Goal: Task Accomplishment & Management: Complete application form

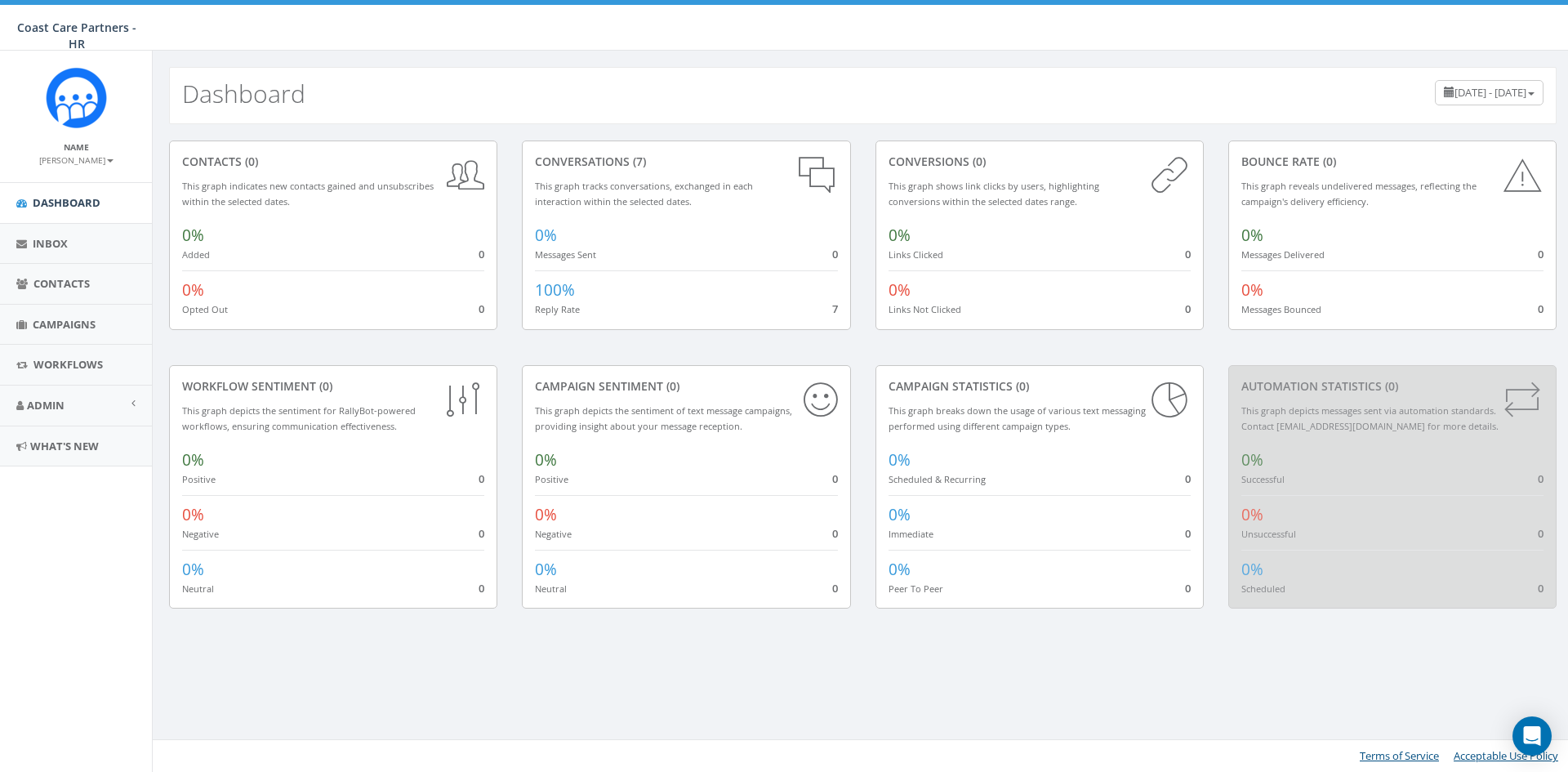
click at [360, 666] on div "Dashboard July 9, 2025 - October 7, 2025 contacts (0) This graph indicates new …" at bounding box center [863, 412] width 1421 height 722
click at [44, 250] on span "Inbox" at bounding box center [50, 243] width 36 height 15
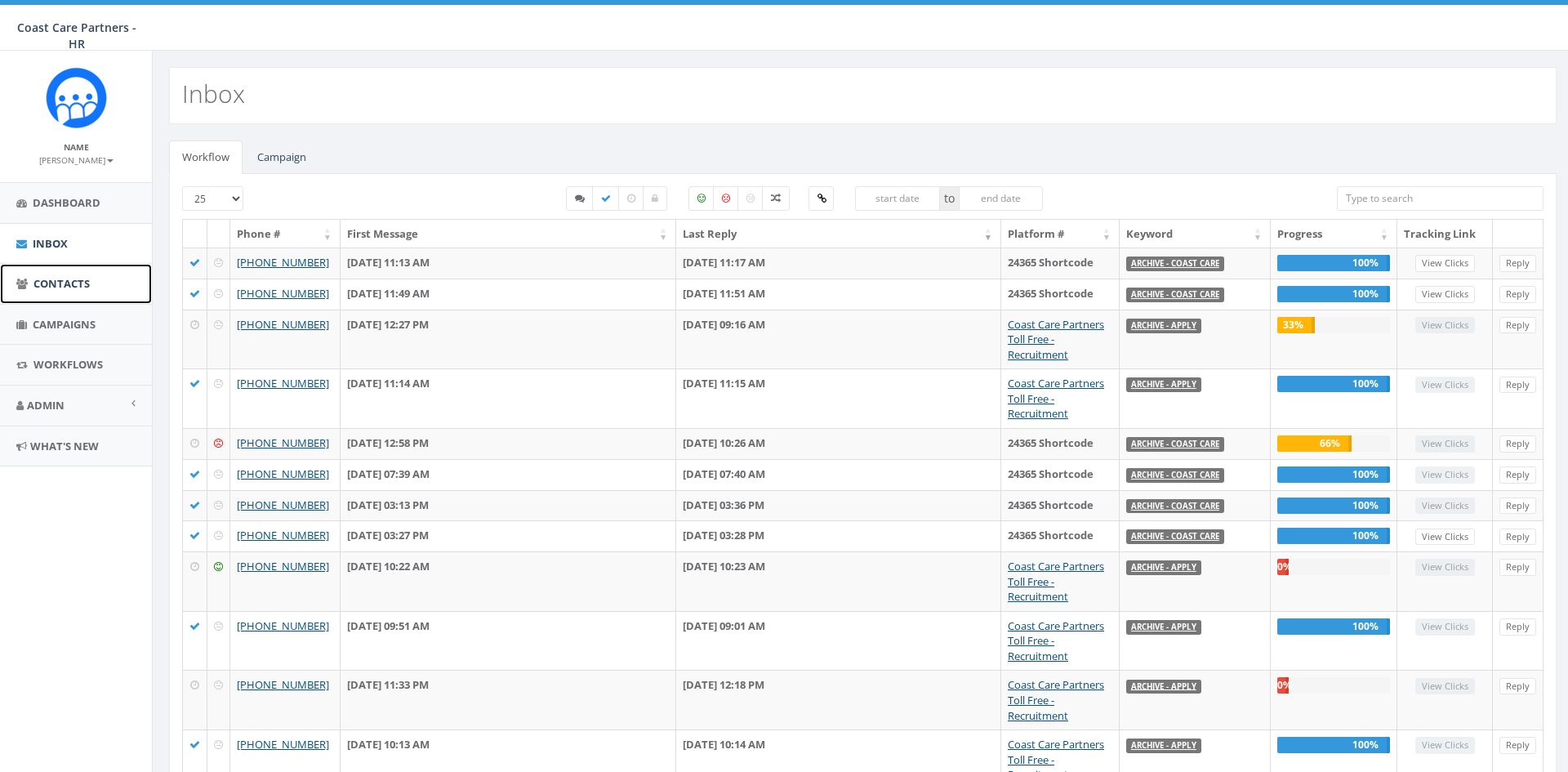
click at [62, 280] on span "Contacts" at bounding box center [62, 283] width 56 height 15
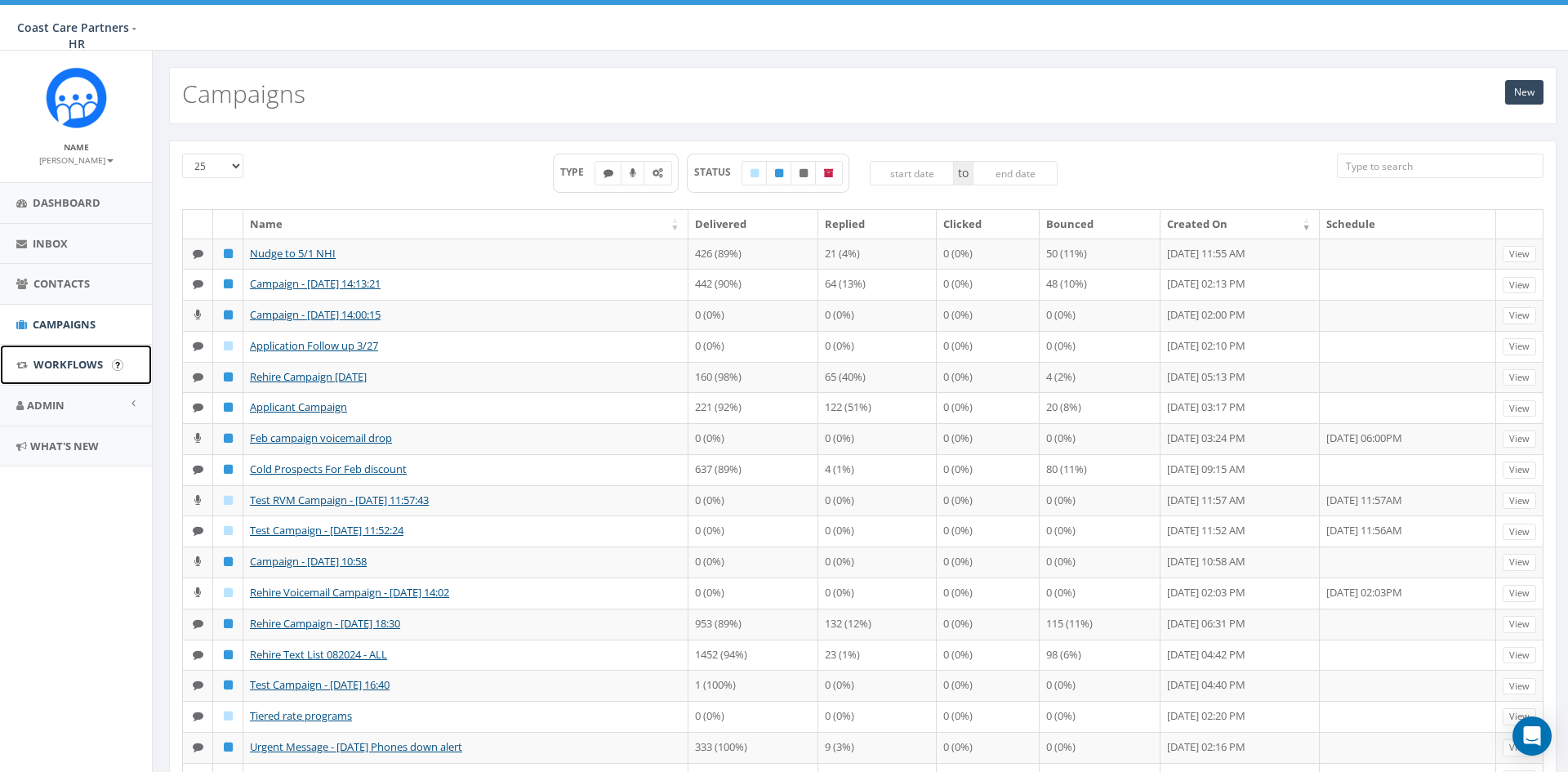
click at [83, 375] on link "Workflows" at bounding box center [76, 365] width 152 height 40
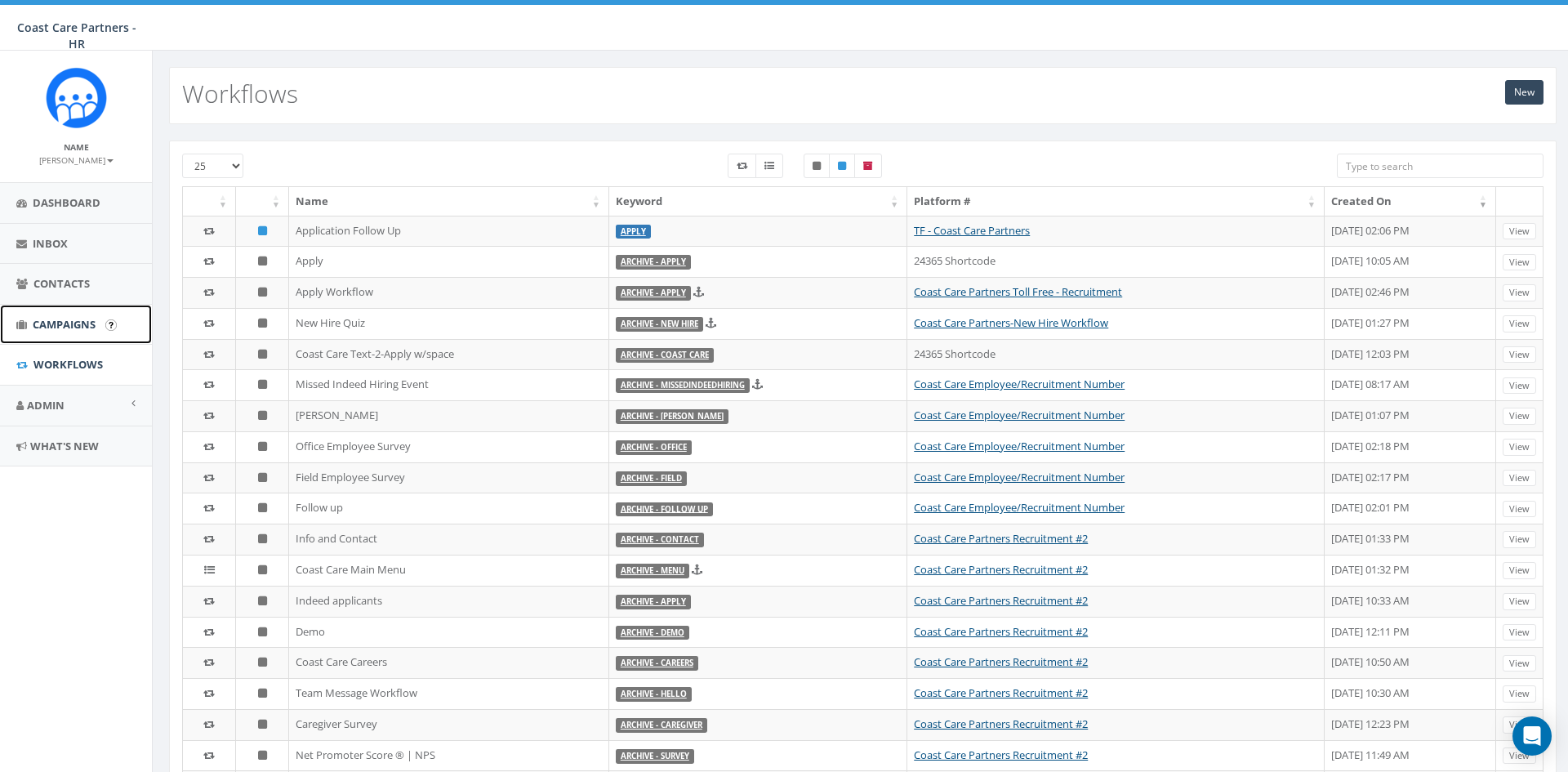
click at [70, 327] on span "Campaigns" at bounding box center [64, 324] width 63 height 15
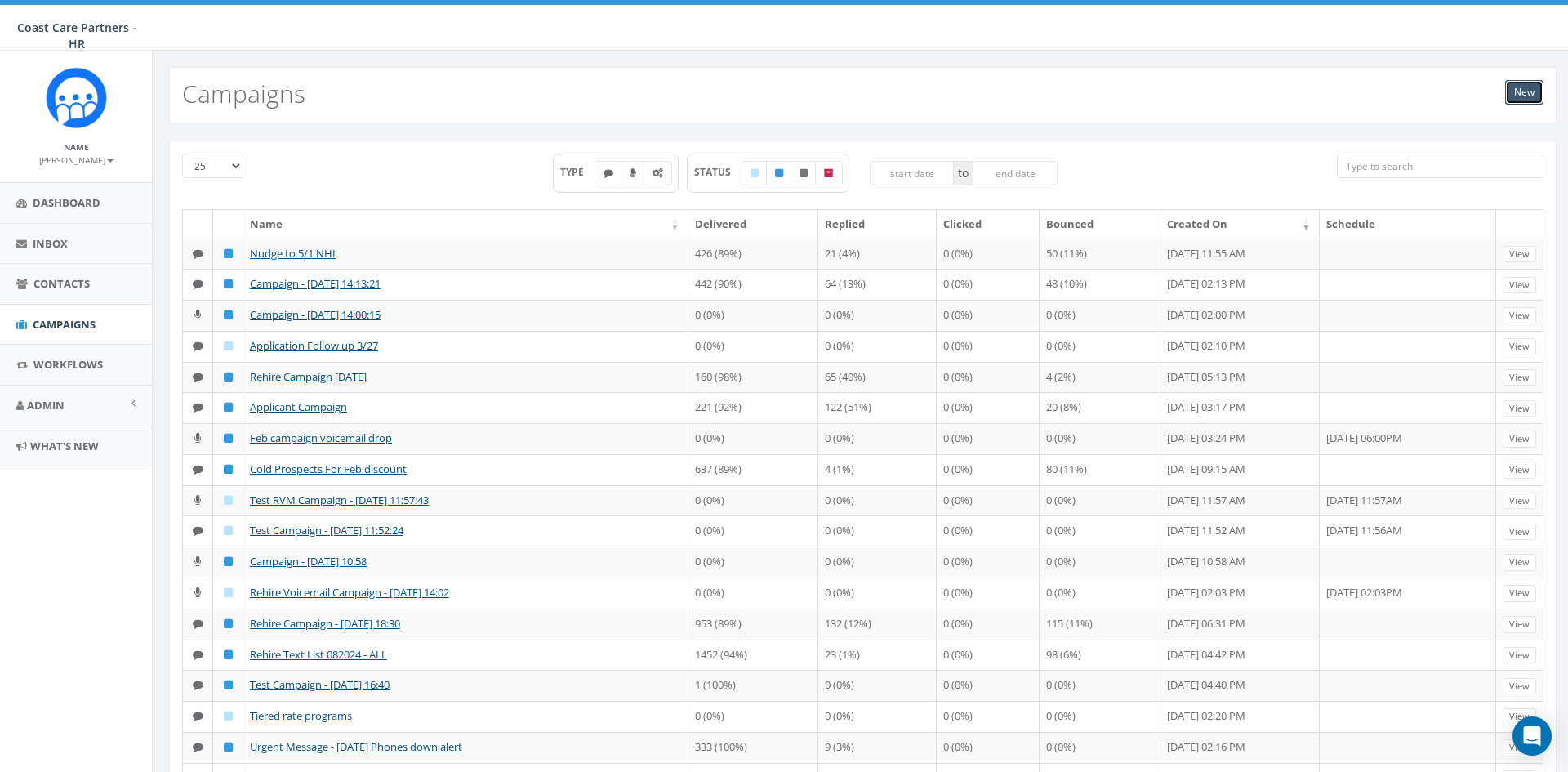
click at [1522, 96] on link "New" at bounding box center [1524, 92] width 38 height 25
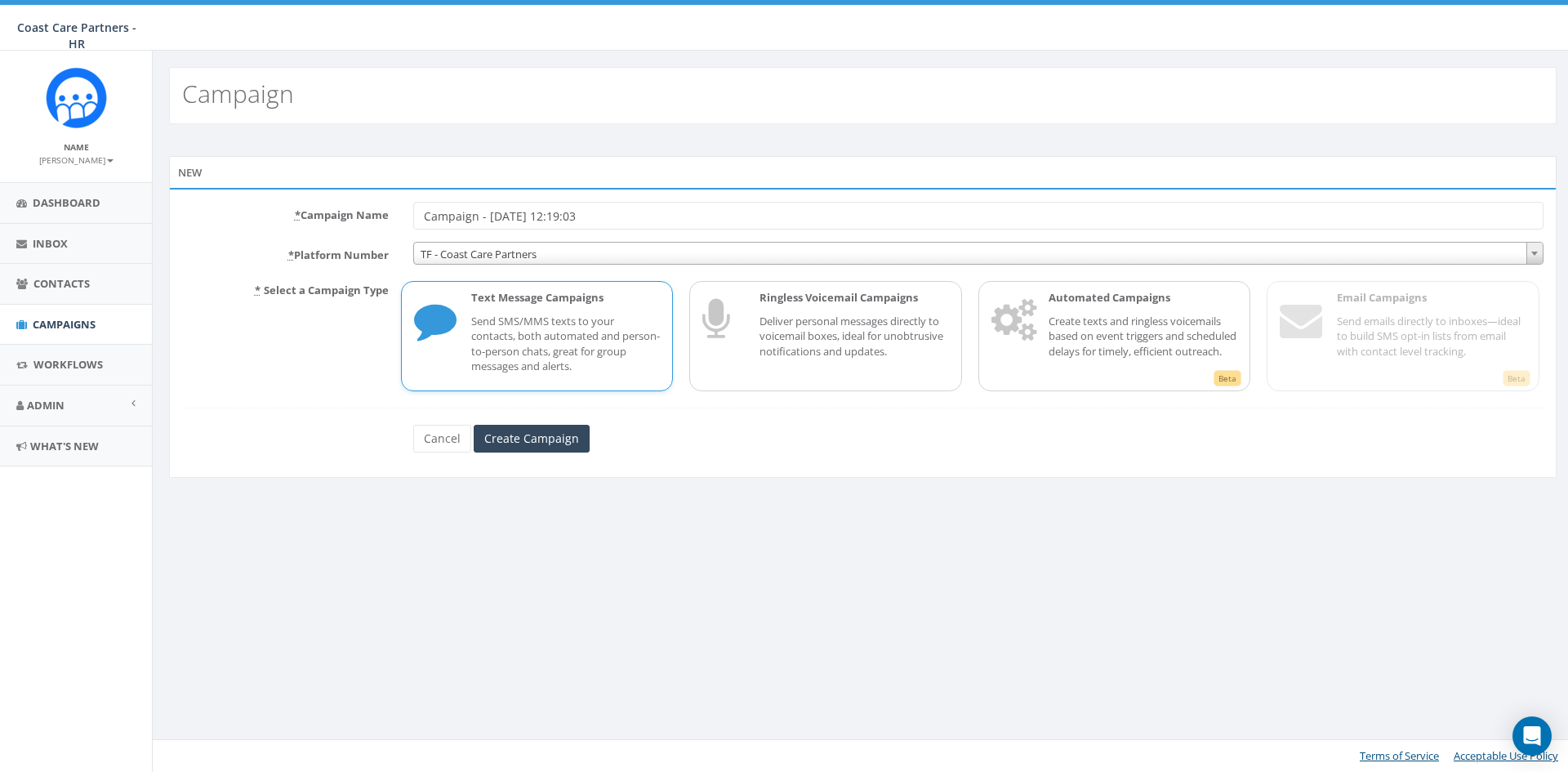
click at [561, 375] on div "Text Message Campaigns Send SMS/MMS texts to your contacts, both automated and …" at bounding box center [558, 335] width 206 height 92
drag, startPoint x: 615, startPoint y: 219, endPoint x: 217, endPoint y: 191, distance: 399.0
click at [178, 202] on div "* Campaign Name Campaign - 10/07/2025, 12:19:03" at bounding box center [862, 215] width 1386 height 27
type input "Conventional Caregiver NPS"
click at [561, 445] on input "Create Campaign" at bounding box center [531, 438] width 116 height 27
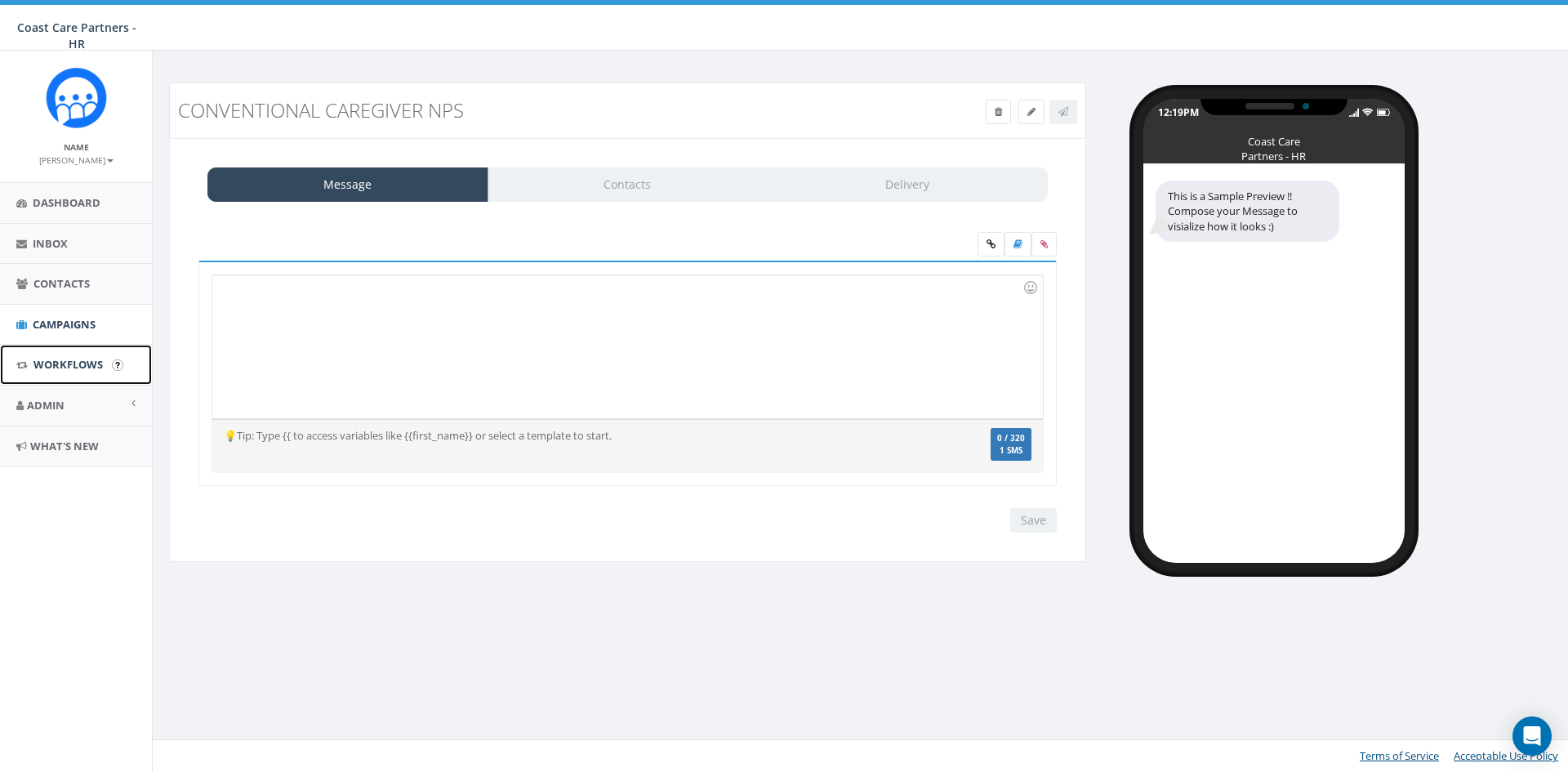
click at [60, 375] on link "Workflows" at bounding box center [76, 365] width 152 height 40
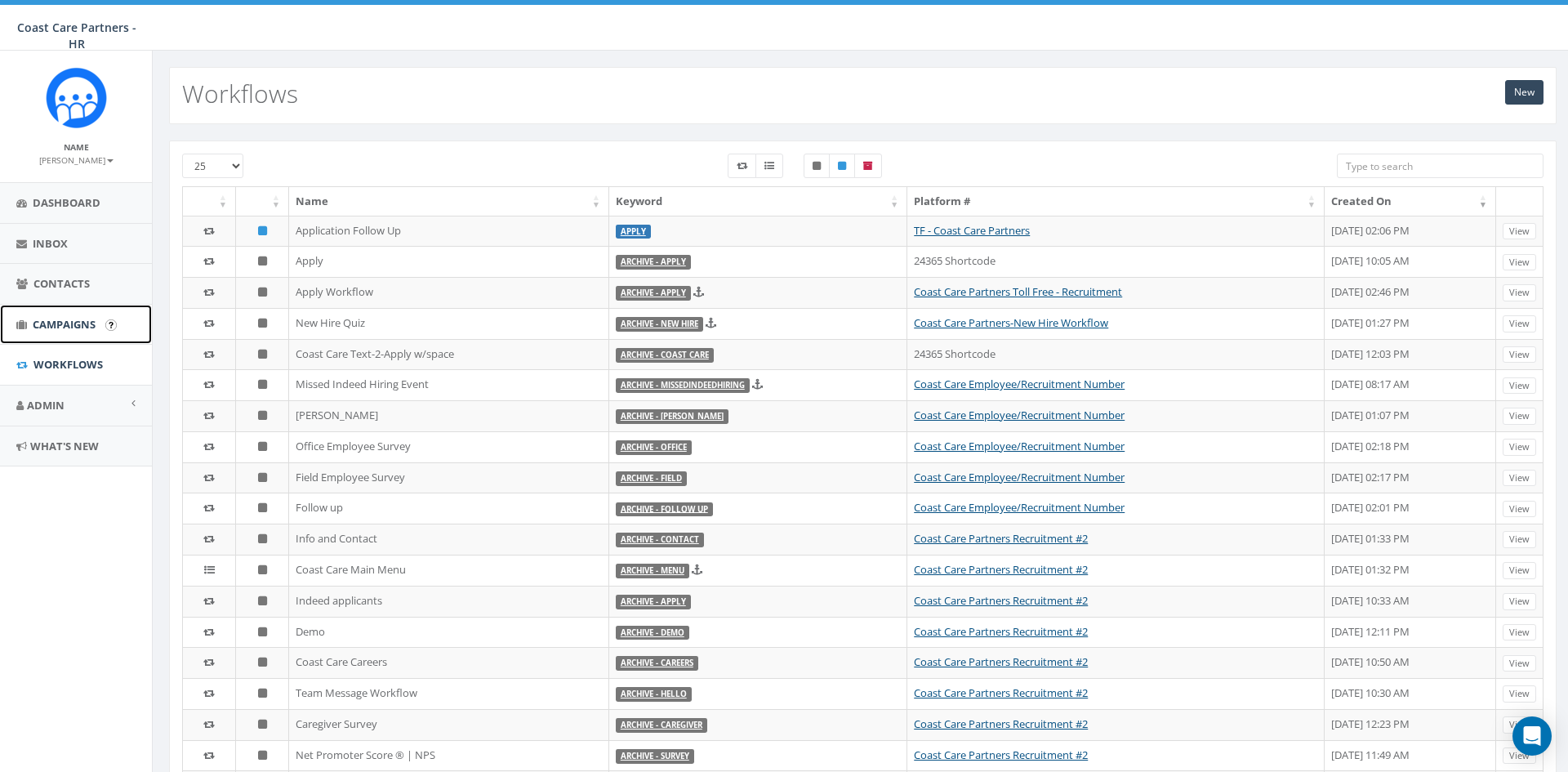
click at [67, 336] on link "Campaigns" at bounding box center [76, 324] width 152 height 40
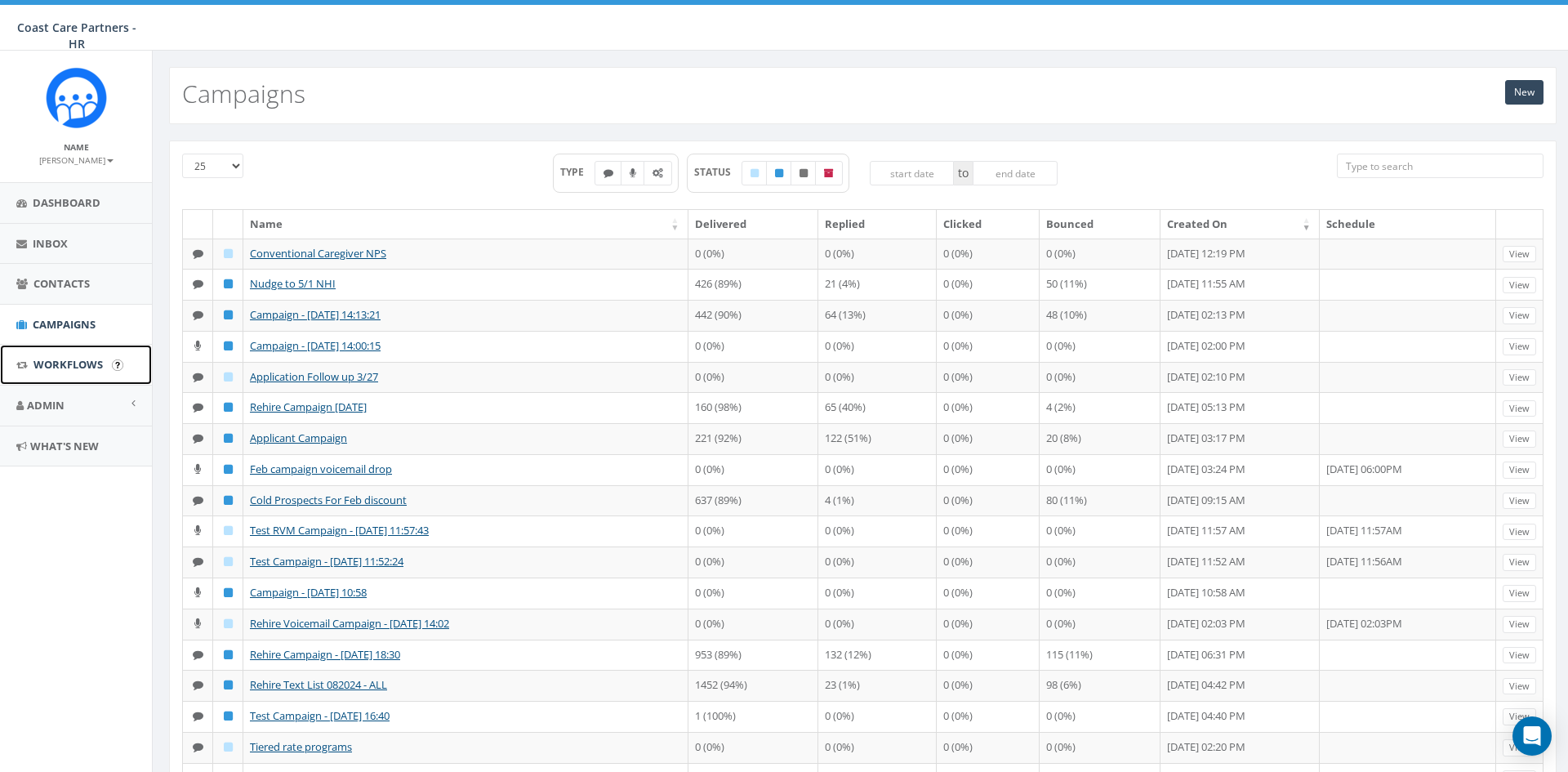
click at [59, 362] on span "Workflows" at bounding box center [68, 365] width 69 height 15
